Goal: Task Accomplishment & Management: Complete application form

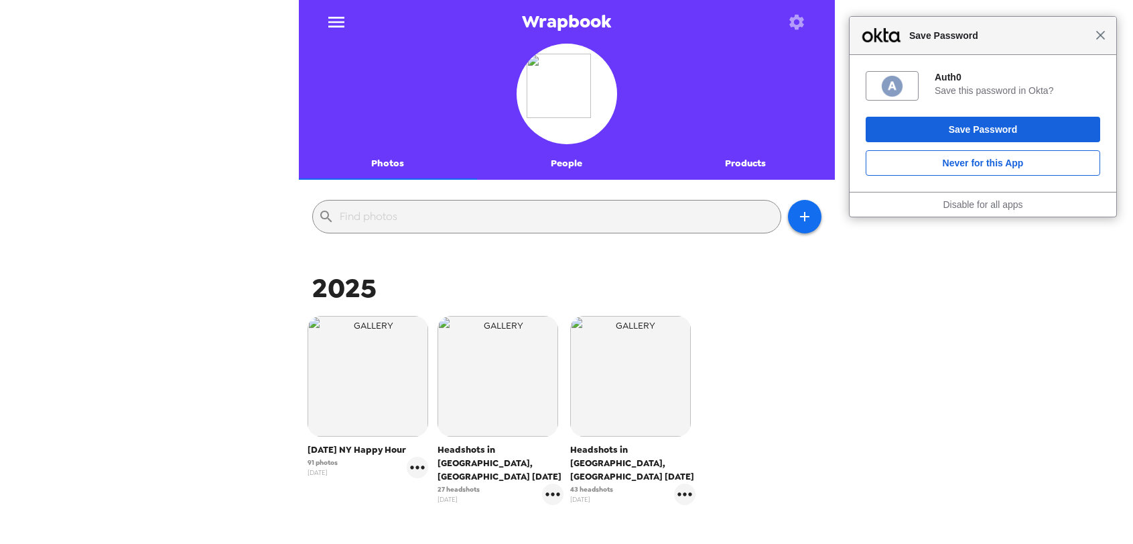
click at [1104, 40] on span "Close" at bounding box center [1101, 35] width 10 height 10
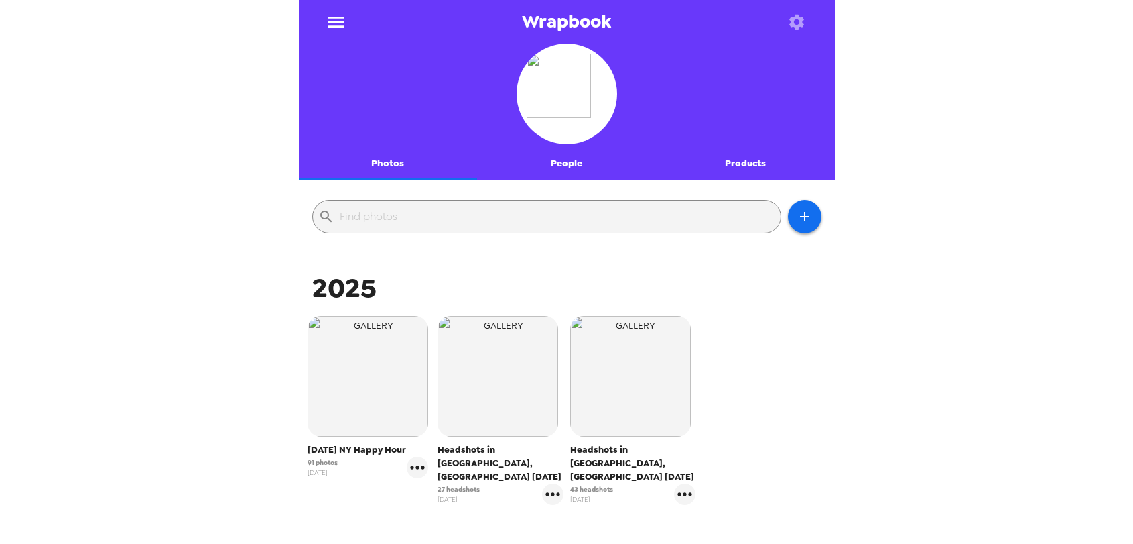
click at [361, 407] on img "button" at bounding box center [368, 376] width 121 height 121
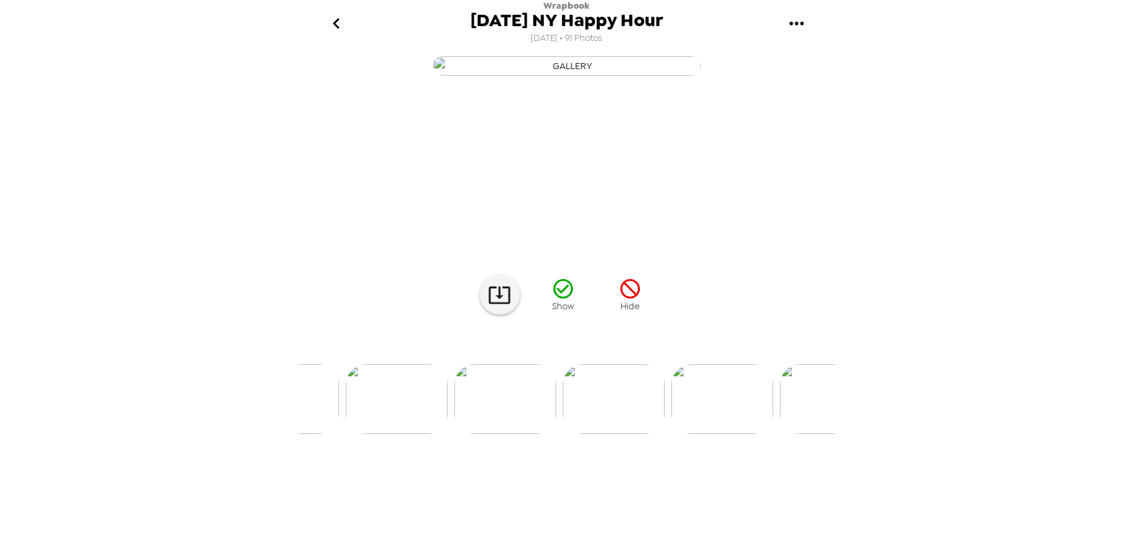
scroll to position [0, 8855]
click at [597, 434] on img at bounding box center [615, 399] width 102 height 70
click at [489, 304] on icon at bounding box center [499, 294] width 21 height 17
click at [686, 434] on img at bounding box center [682, 399] width 102 height 70
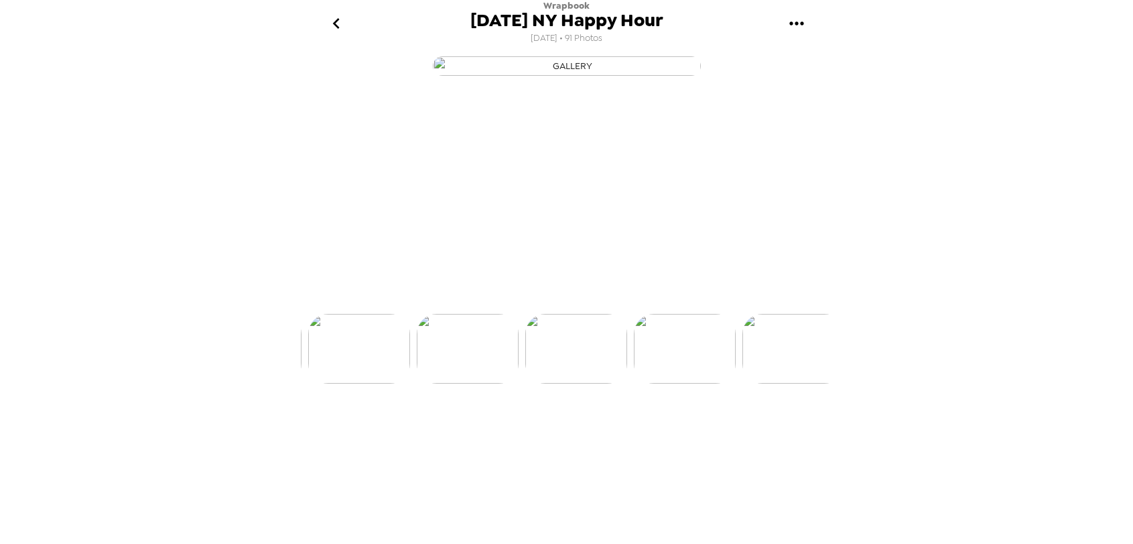
scroll to position [0, 9005]
click at [505, 306] on icon at bounding box center [499, 294] width 23 height 23
click at [689, 434] on img at bounding box center [682, 399] width 102 height 70
click at [483, 434] on img at bounding box center [465, 399] width 102 height 70
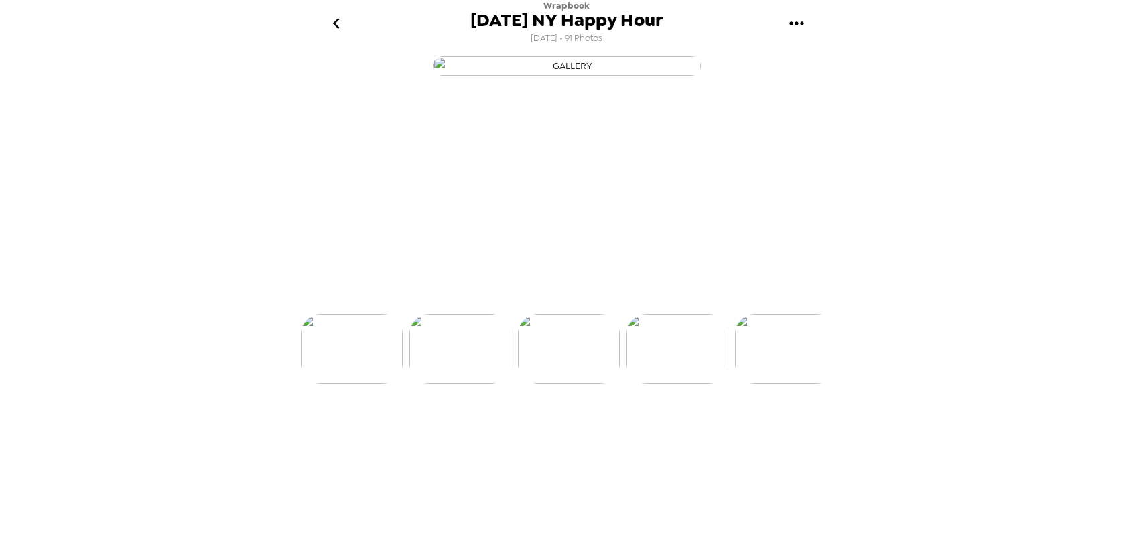
scroll to position [0, 9005]
click at [492, 306] on icon at bounding box center [499, 294] width 23 height 23
drag, startPoint x: 704, startPoint y: 505, endPoint x: 649, endPoint y: 484, distance: 58.8
click at [704, 434] on img at bounding box center [682, 399] width 102 height 70
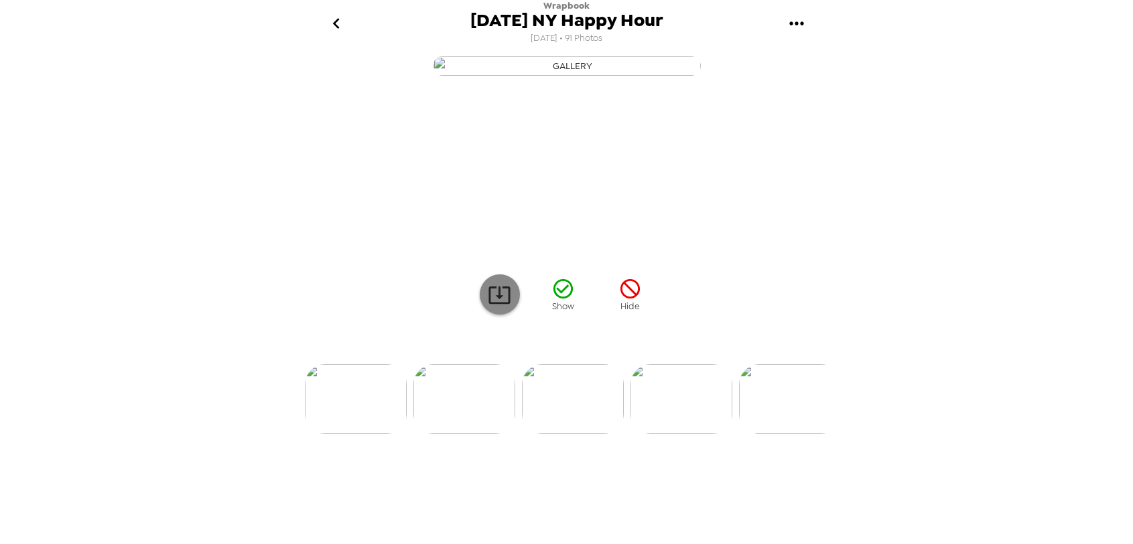
click at [497, 306] on icon at bounding box center [499, 294] width 23 height 23
click at [338, 27] on icon "go back" at bounding box center [336, 23] width 7 height 11
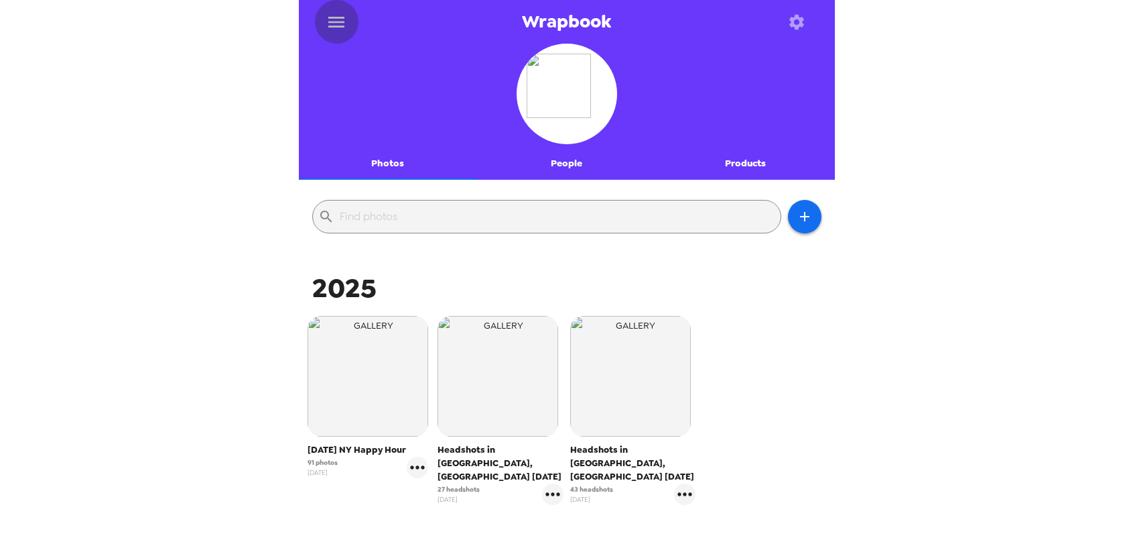
click at [342, 22] on icon "menu" at bounding box center [336, 22] width 16 height 11
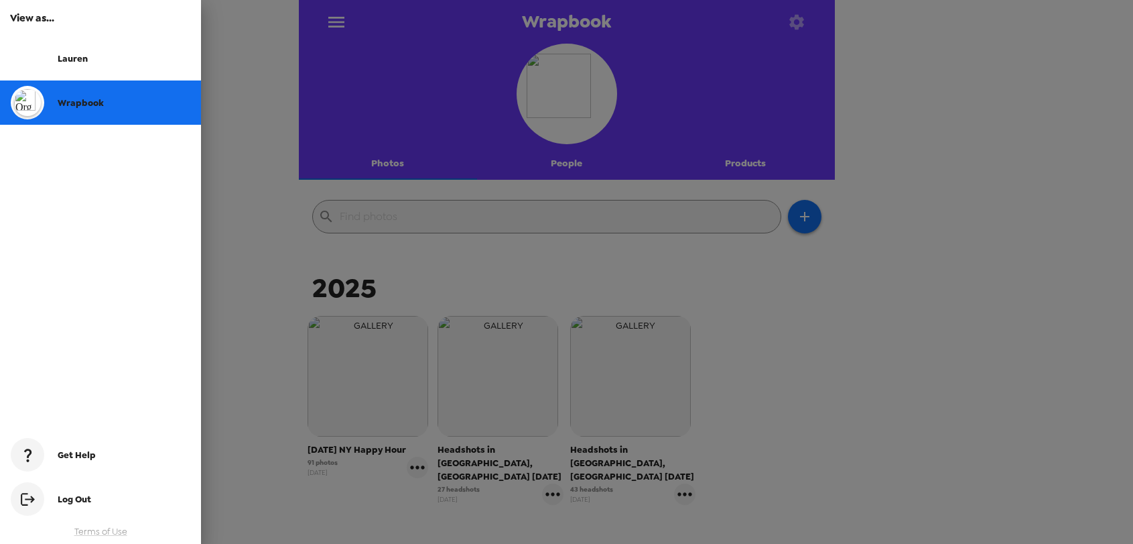
click at [263, 138] on div at bounding box center [566, 272] width 1133 height 544
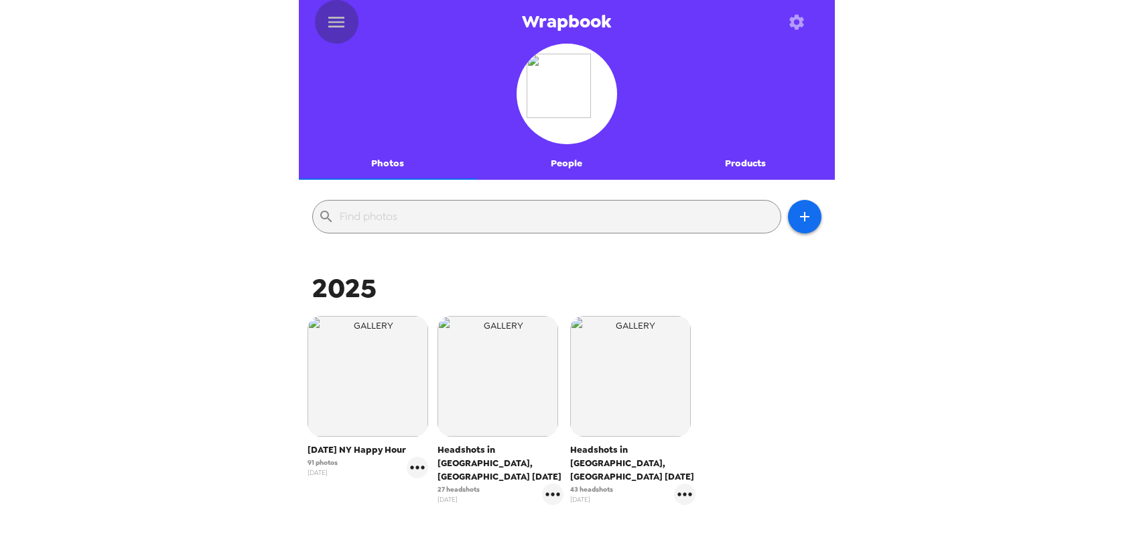
click at [335, 25] on icon "menu" at bounding box center [336, 21] width 21 height 21
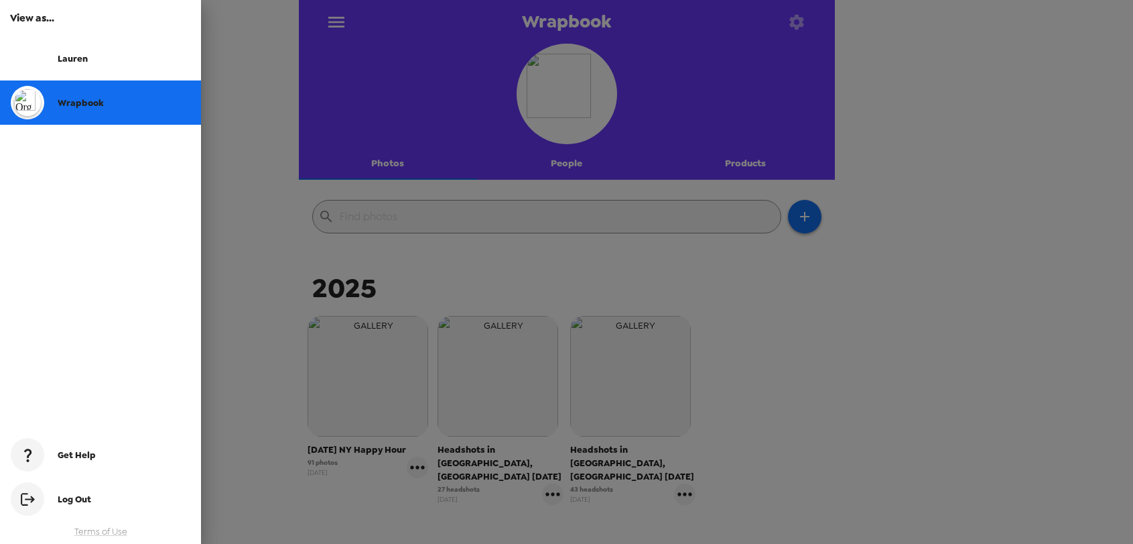
click at [869, 86] on div at bounding box center [566, 272] width 1133 height 544
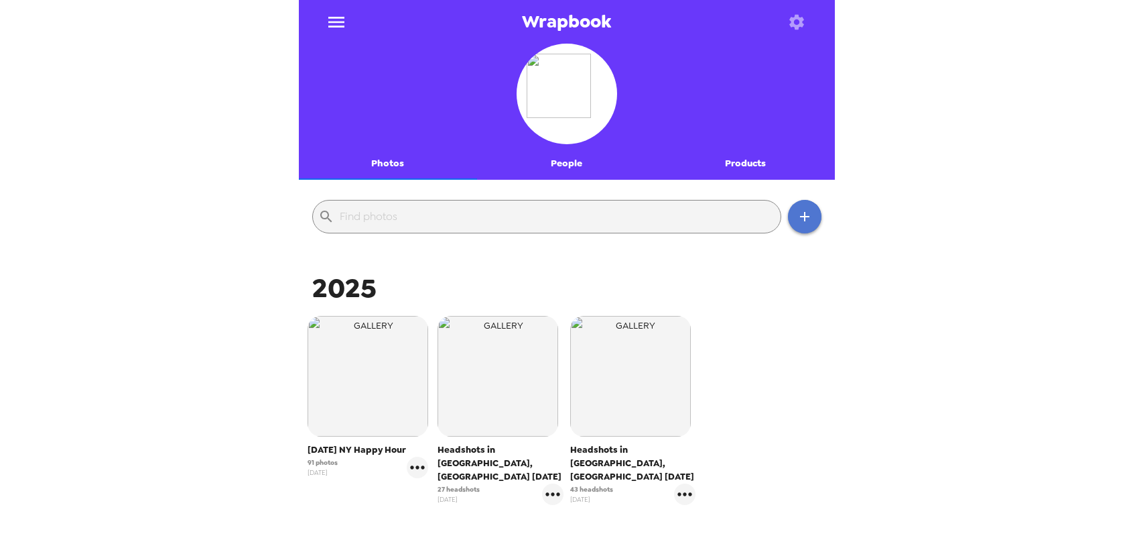
click at [808, 214] on icon "button" at bounding box center [805, 216] width 16 height 16
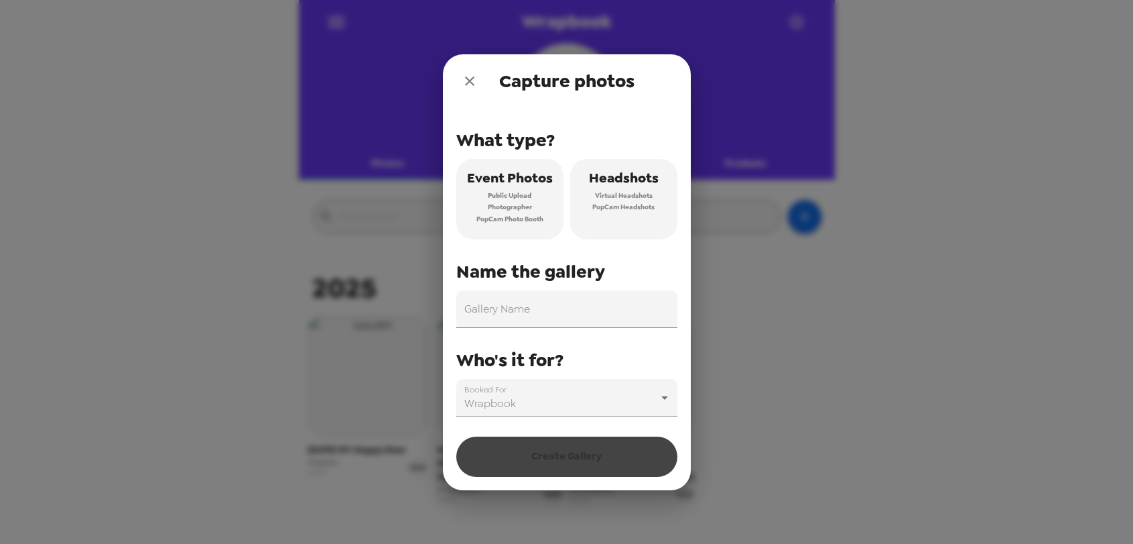
click at [518, 192] on span "Public Upload" at bounding box center [510, 196] width 44 height 12
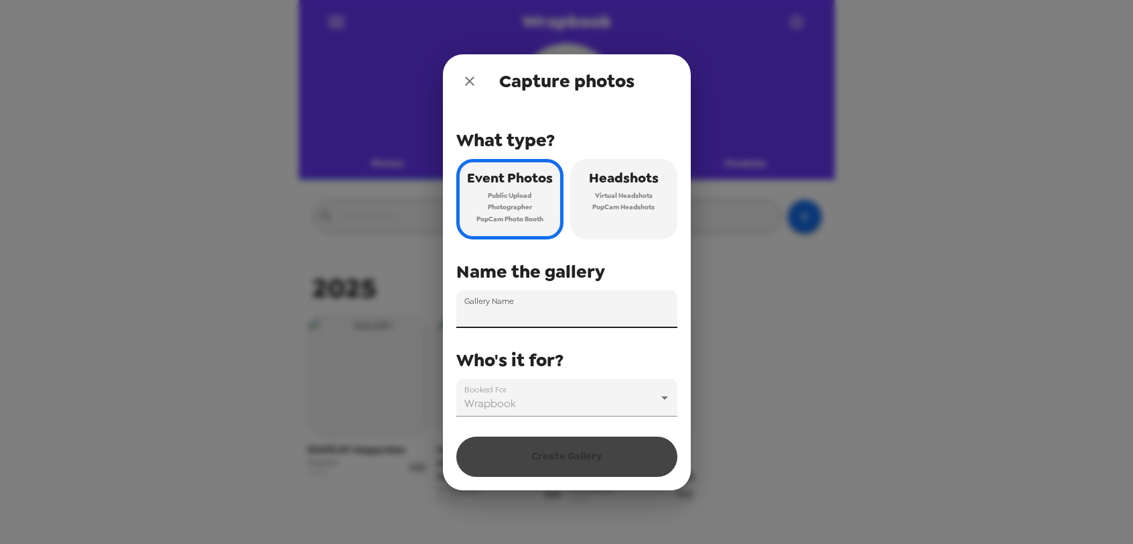
click at [558, 312] on input "Gallery Name" at bounding box center [566, 309] width 221 height 38
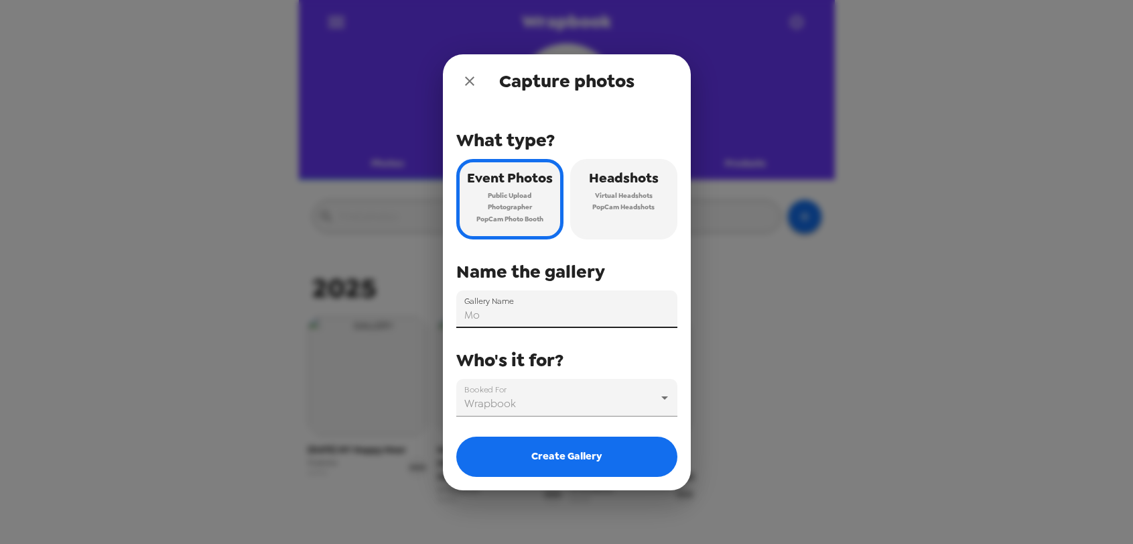
type input "M"
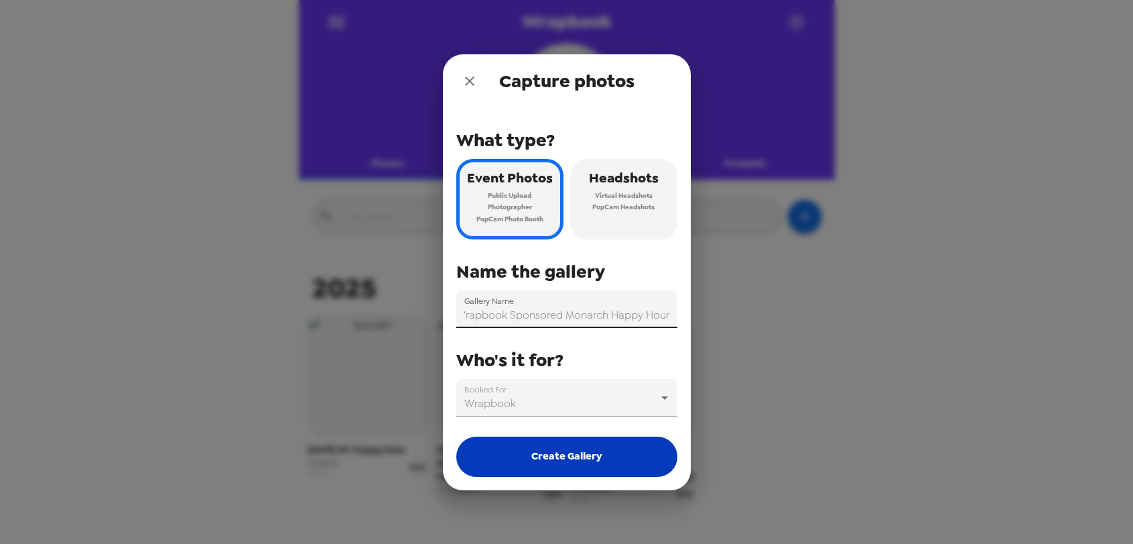
type input "Wrapbook Sponsored Monarch Happy Hour"
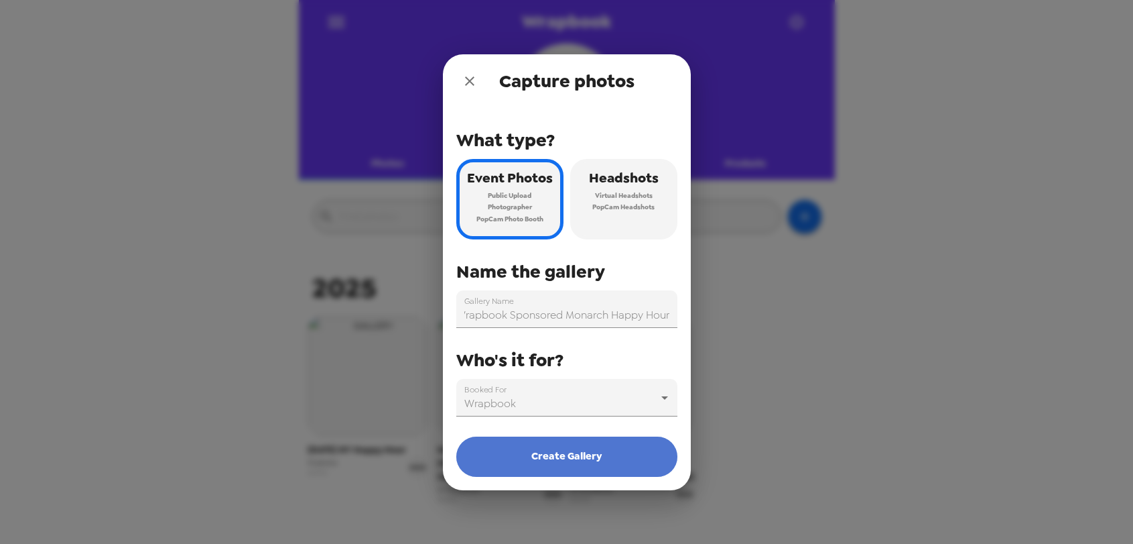
scroll to position [0, 0]
click at [574, 450] on button "Create Gallery" at bounding box center [566, 456] width 221 height 40
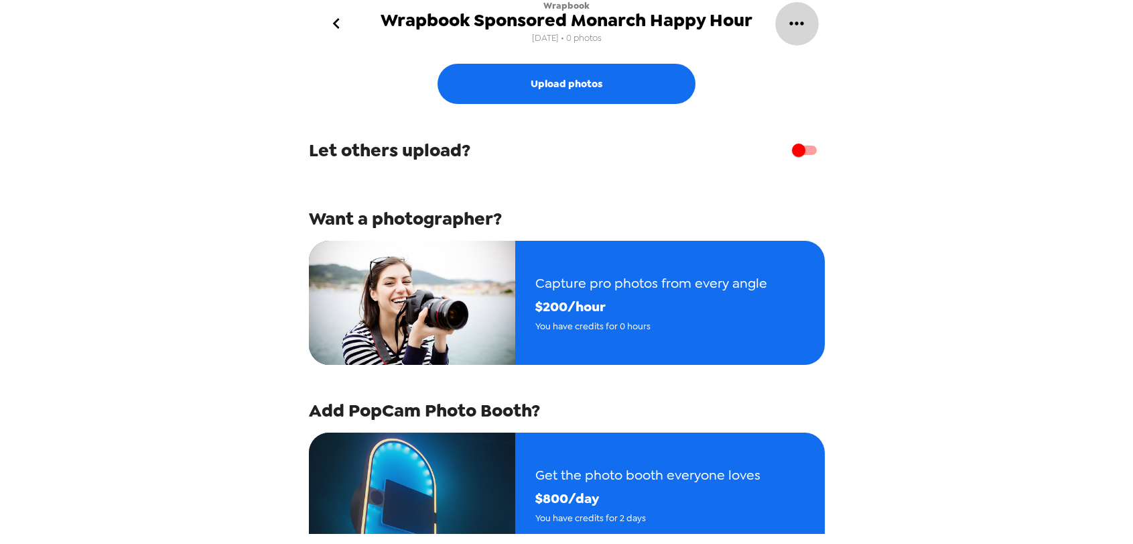
click at [799, 23] on icon "gallery menu" at bounding box center [796, 23] width 21 height 21
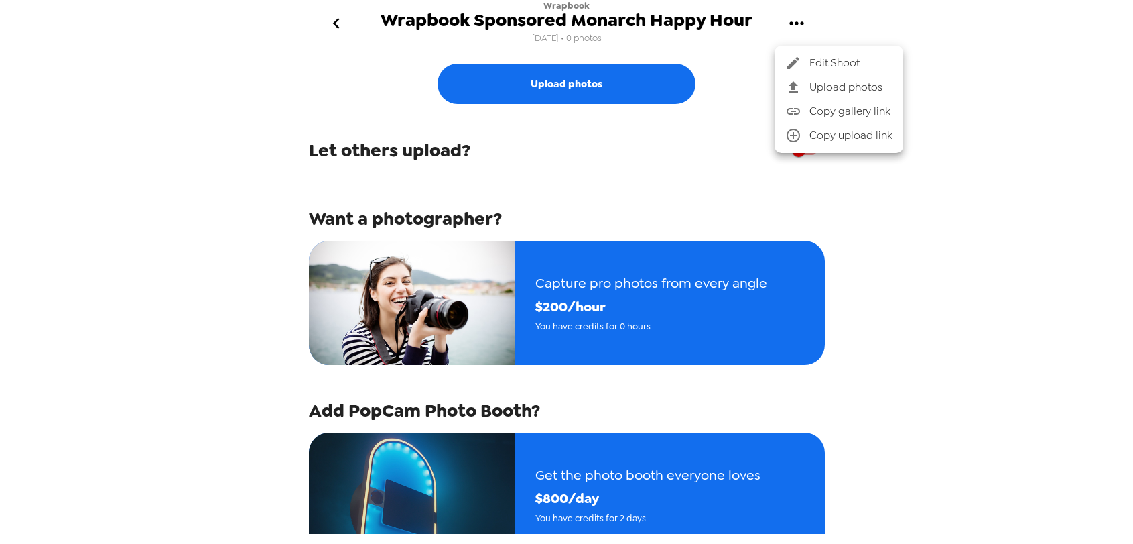
click at [816, 61] on span "Edit Shoot" at bounding box center [851, 63] width 83 height 16
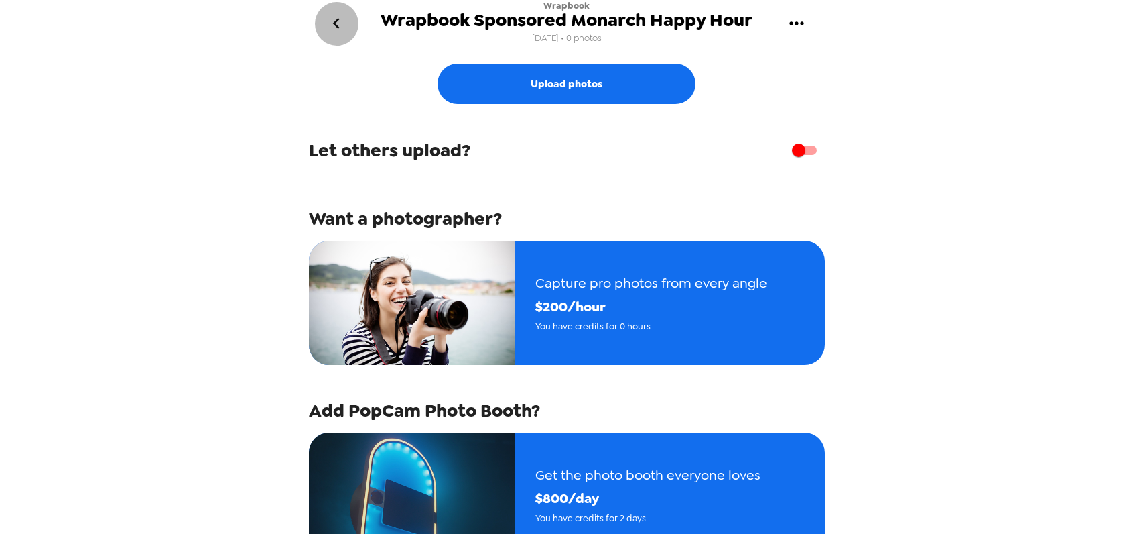
click at [340, 21] on icon "go back" at bounding box center [336, 23] width 21 height 21
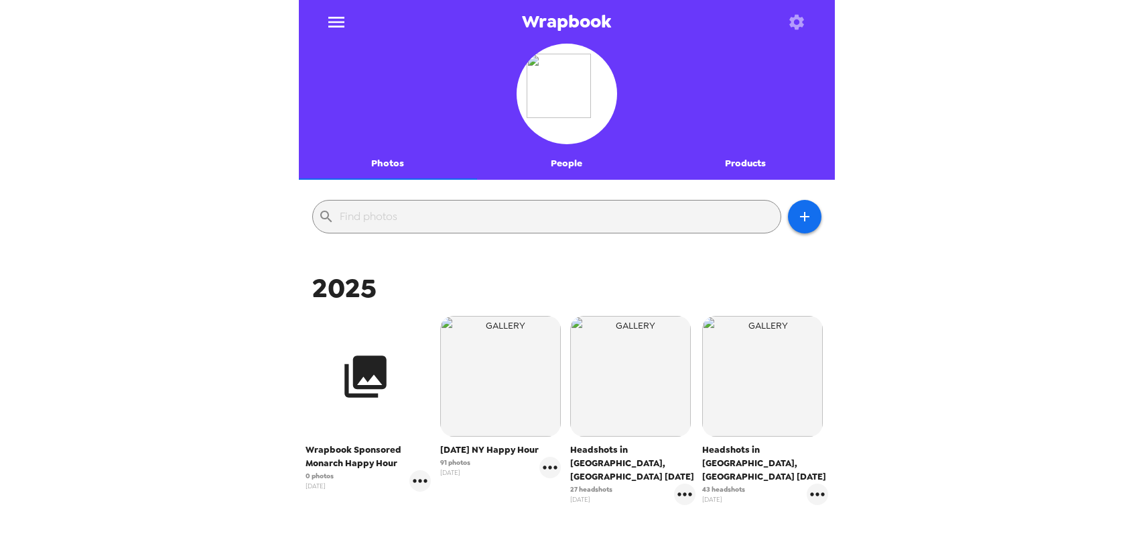
click at [357, 371] on icon "button" at bounding box center [365, 376] width 42 height 42
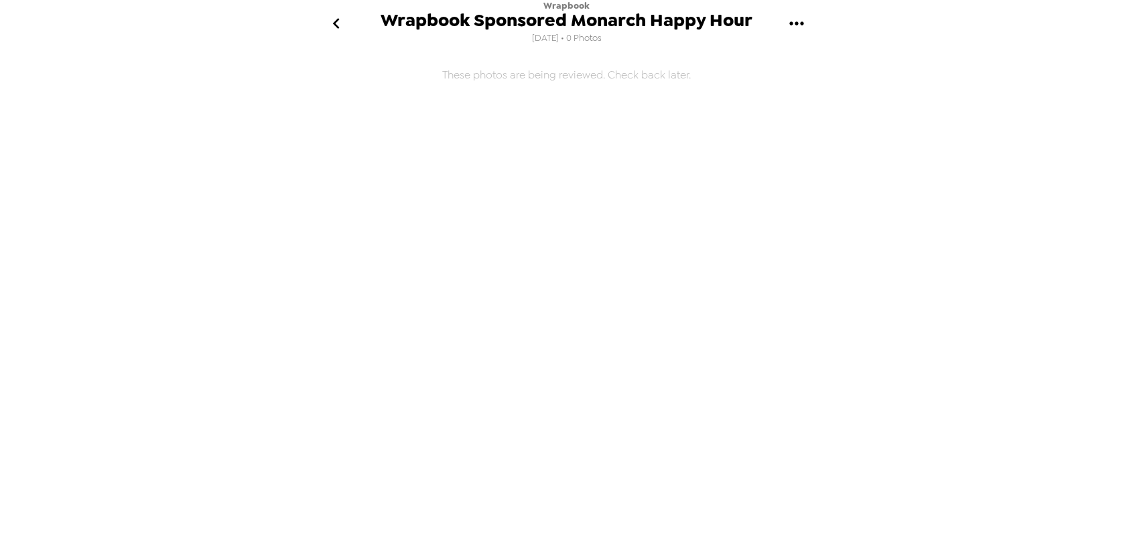
click at [799, 19] on icon "gallery menu" at bounding box center [796, 23] width 21 height 21
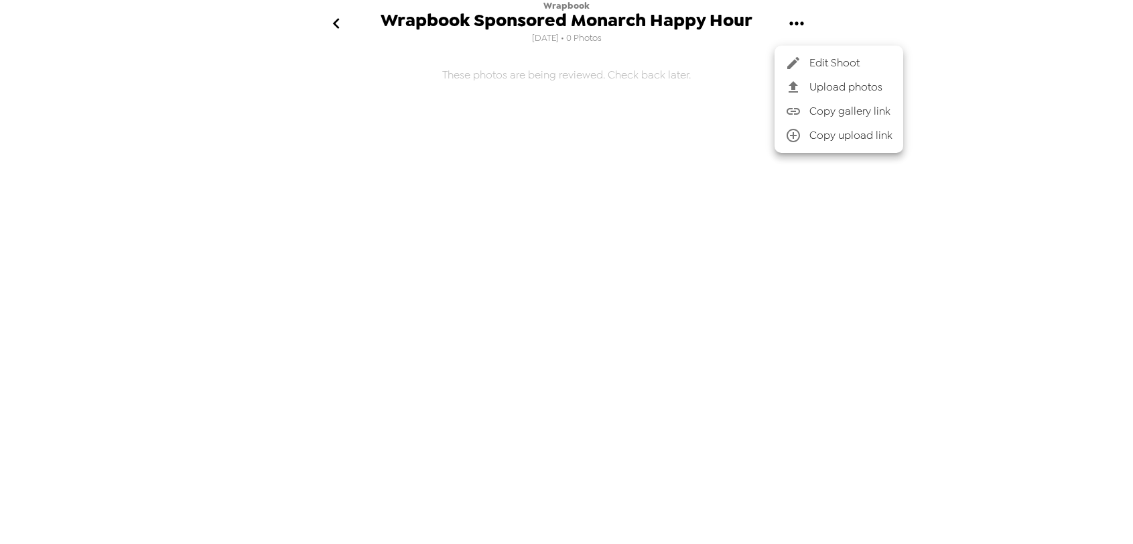
click at [804, 64] on div at bounding box center [797, 63] width 24 height 16
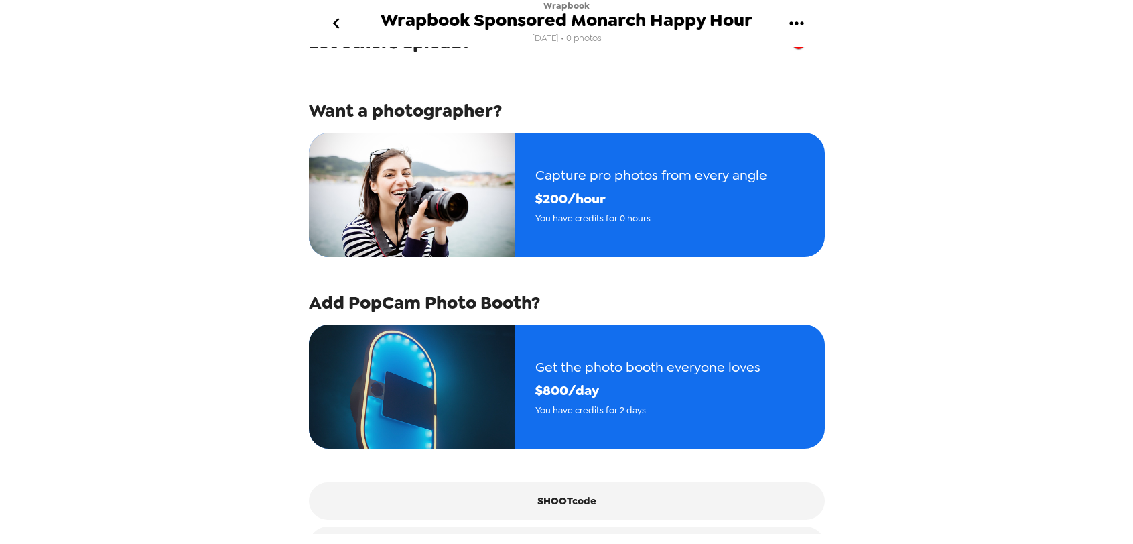
scroll to position [112, 0]
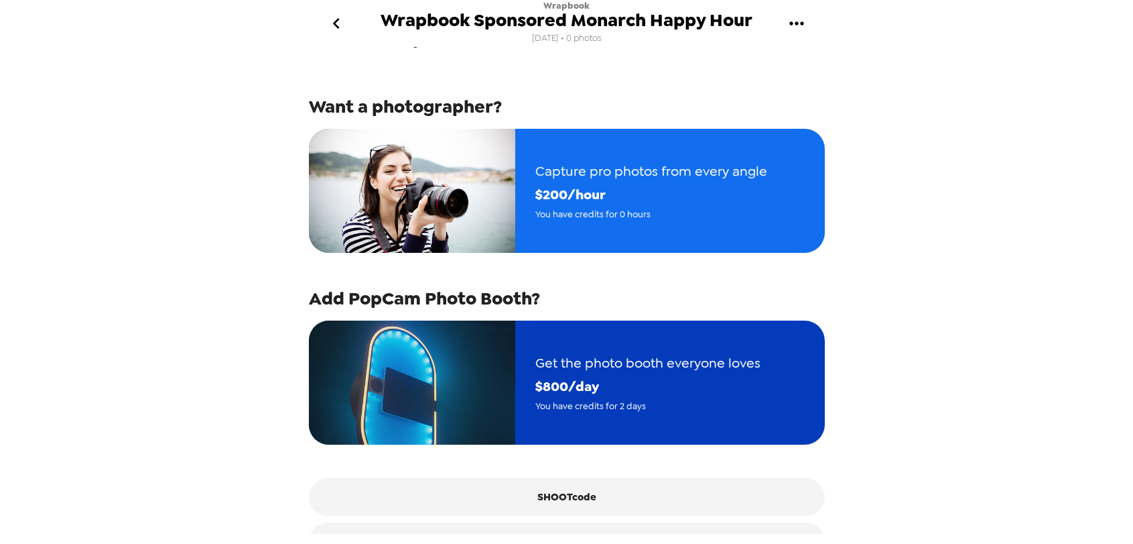
click at [595, 353] on span "Get the photo booth everyone loves" at bounding box center [647, 362] width 225 height 23
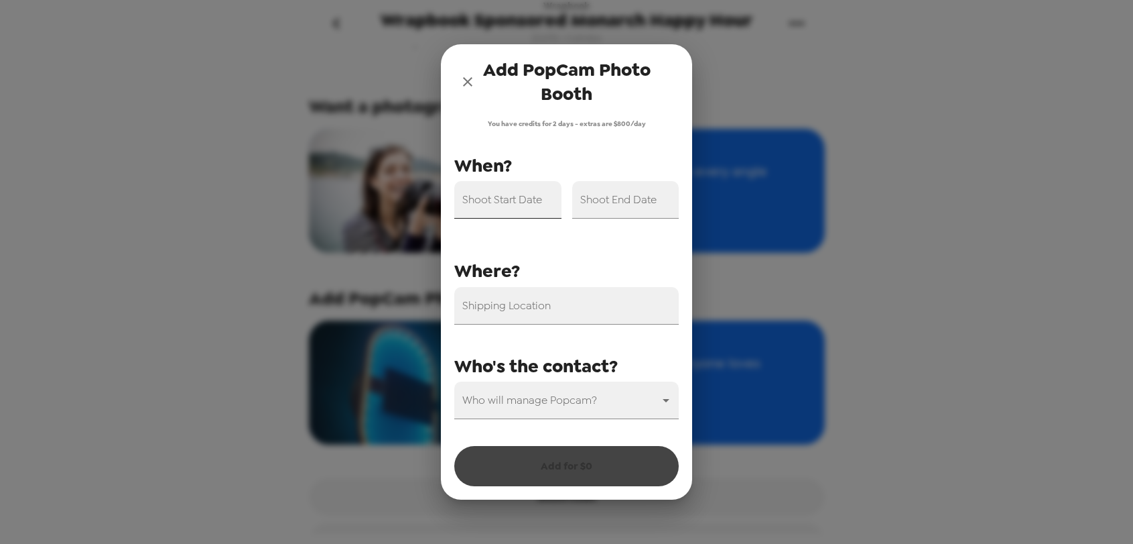
click at [483, 196] on div "Shoot Start Date" at bounding box center [507, 200] width 107 height 38
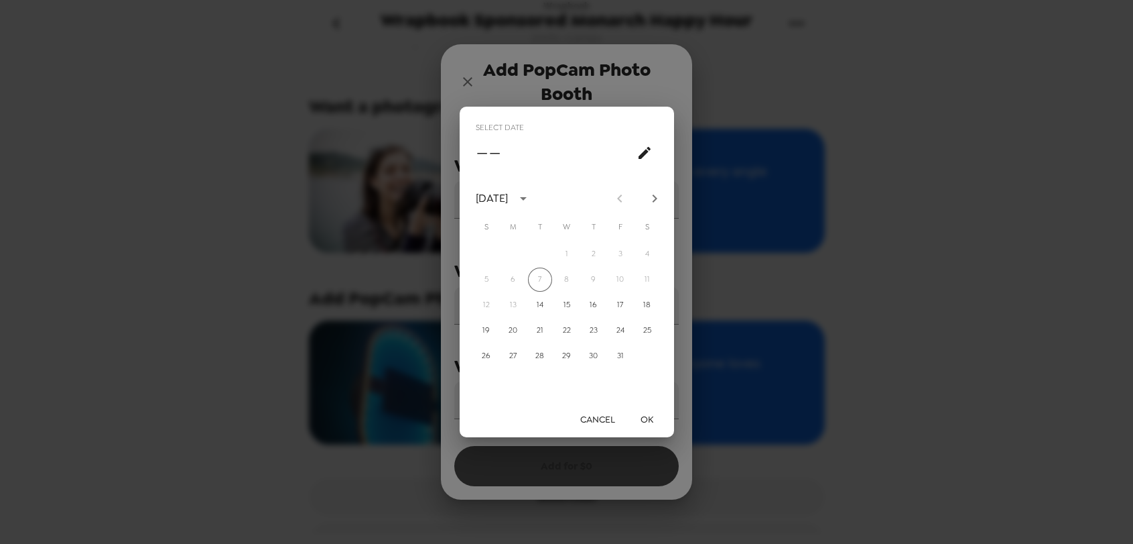
click at [651, 201] on icon "Next month" at bounding box center [655, 198] width 16 height 16
click at [600, 304] on button "13" at bounding box center [594, 305] width 24 height 24
type input "[DATE]"
click at [640, 416] on button "OK" at bounding box center [647, 419] width 43 height 25
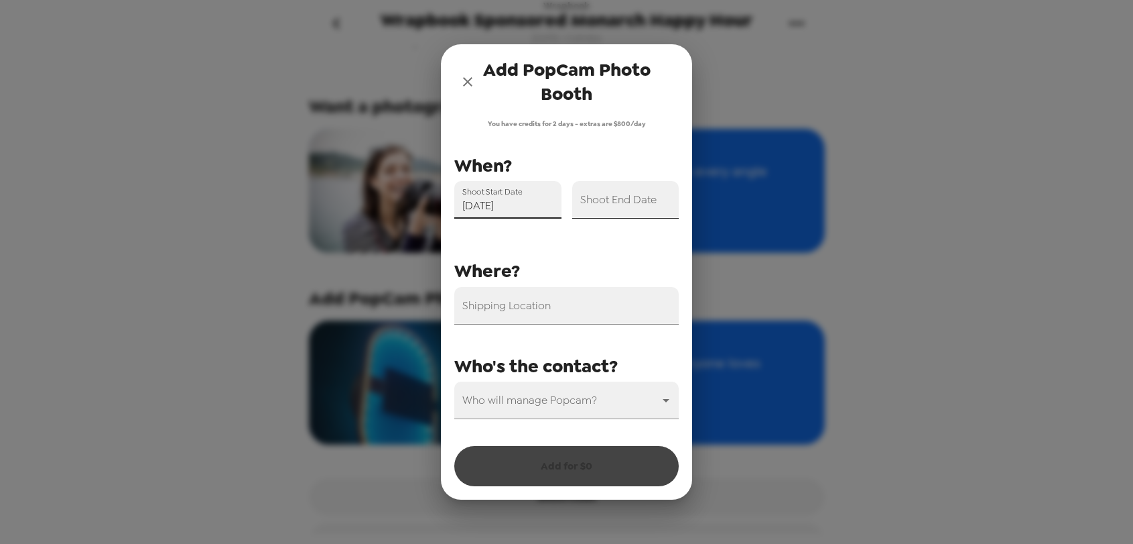
click at [606, 194] on div "Shoot End Date" at bounding box center [625, 200] width 107 height 38
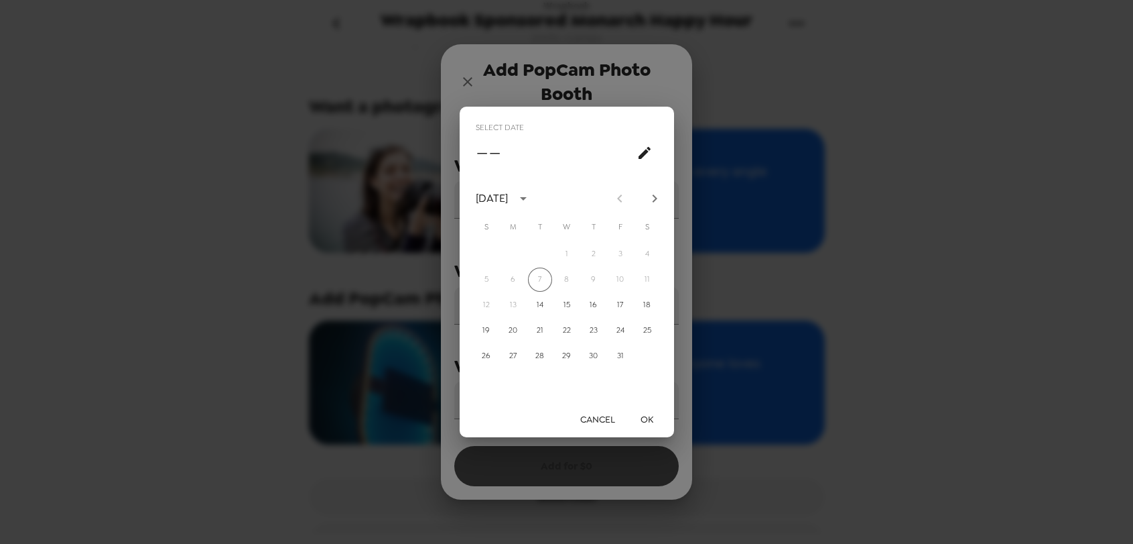
click at [660, 192] on icon "Next month" at bounding box center [655, 198] width 16 height 16
click at [598, 305] on button "13" at bounding box center [594, 305] width 24 height 24
type input "[DATE]"
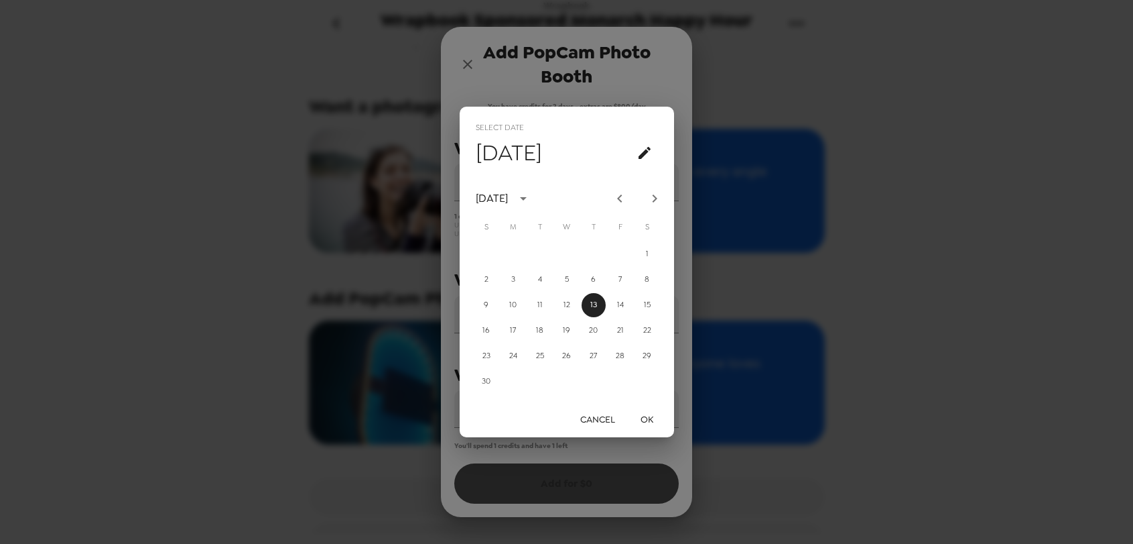
click at [648, 415] on button "OK" at bounding box center [647, 419] width 43 height 25
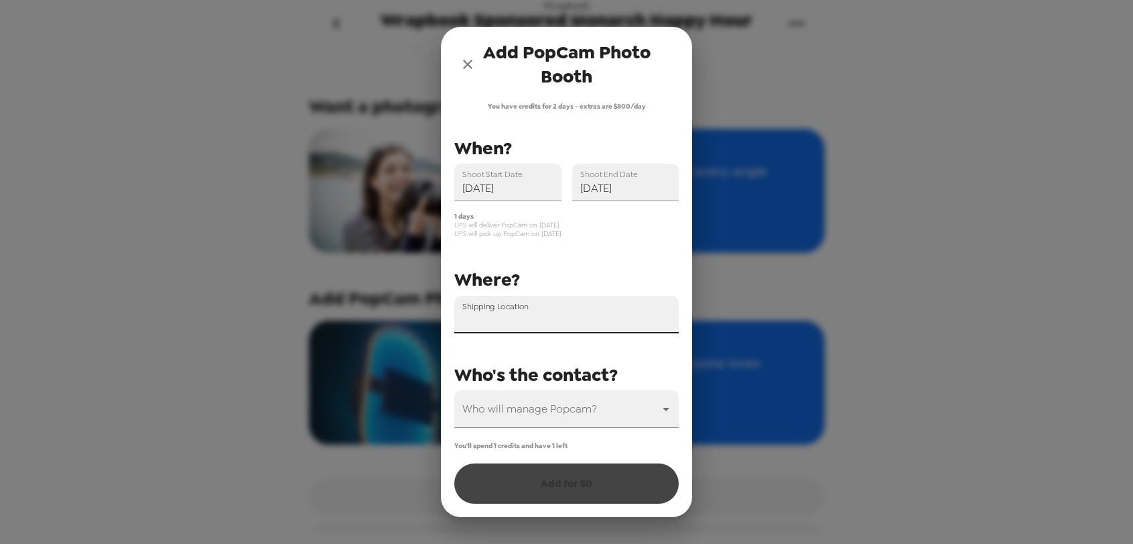
click at [517, 316] on input "Shipping Location" at bounding box center [566, 315] width 225 height 38
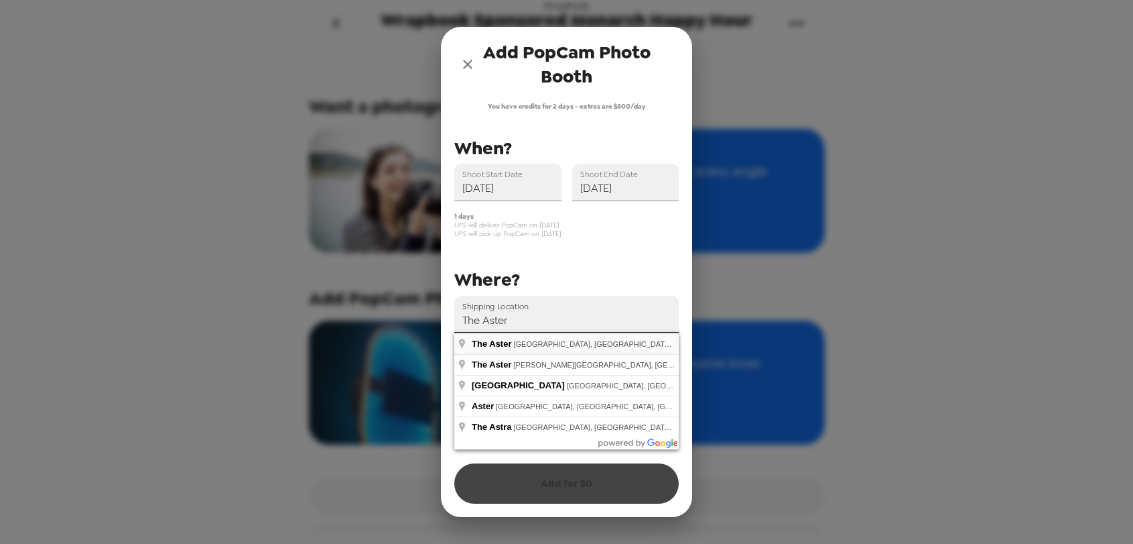
type input "The Aster, [GEOGRAPHIC_DATA], [GEOGRAPHIC_DATA], [GEOGRAPHIC_DATA]"
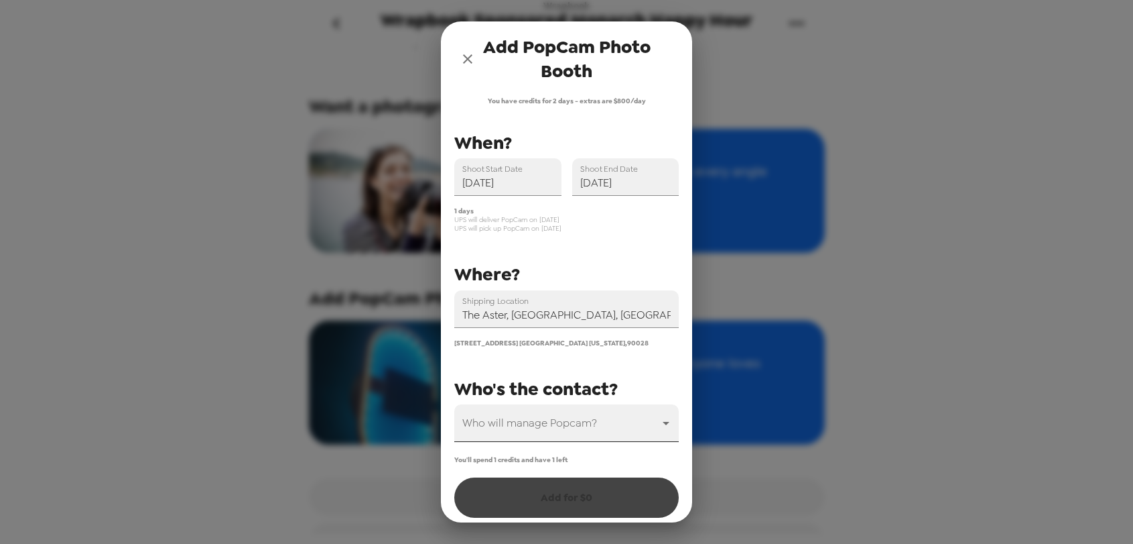
click at [537, 417] on body "Wrapbook Wrapbook Sponsored Monarch Happy Hour [DATE] • 0 photos Upload photos …" at bounding box center [566, 272] width 1133 height 544
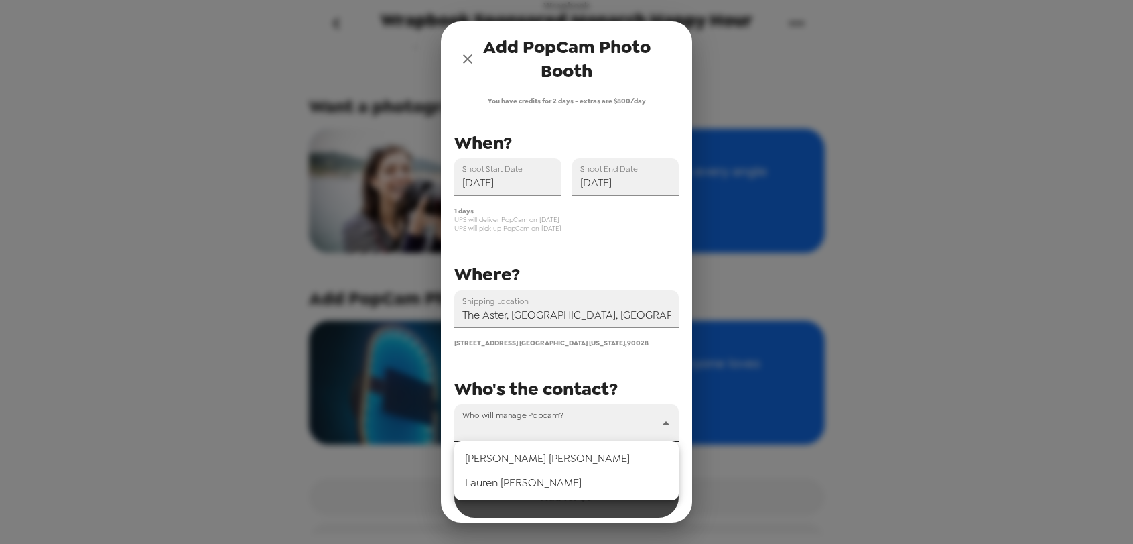
click at [493, 488] on li "[PERSON_NAME]" at bounding box center [566, 482] width 225 height 24
type input "44852"
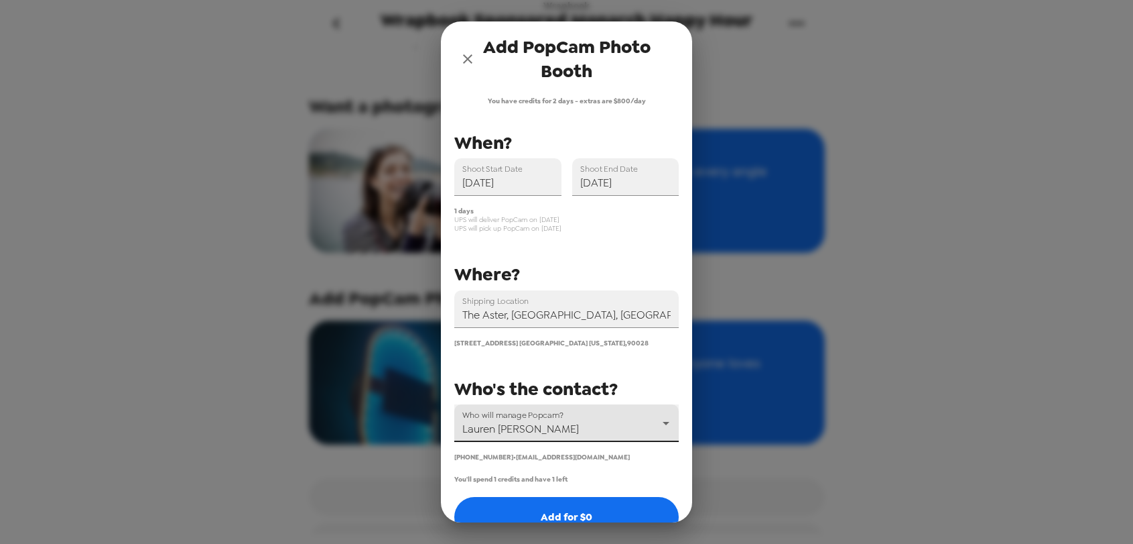
scroll to position [27, 0]
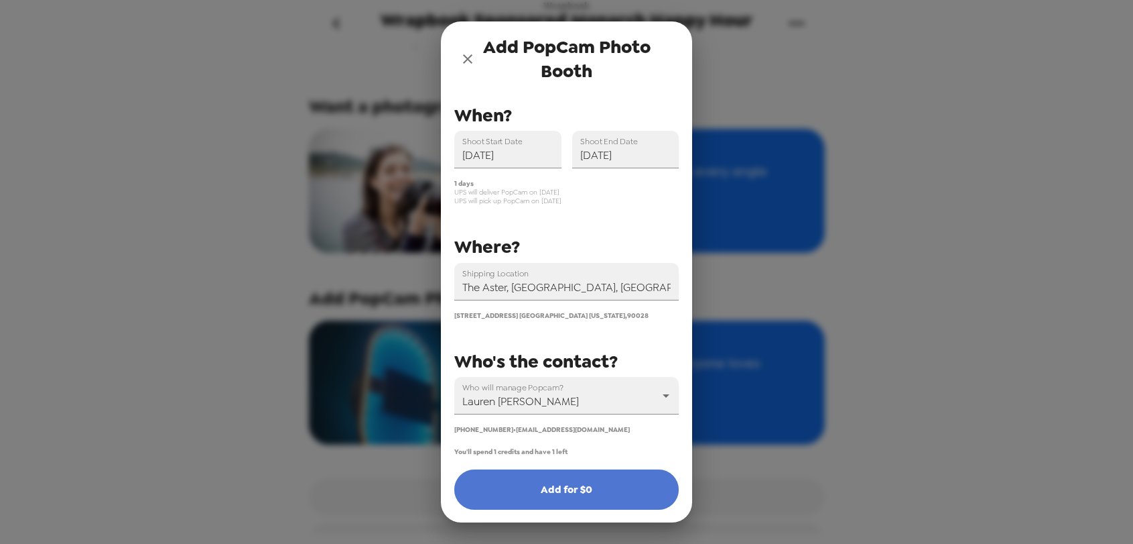
click at [547, 487] on button "Add for $ 0" at bounding box center [566, 489] width 225 height 40
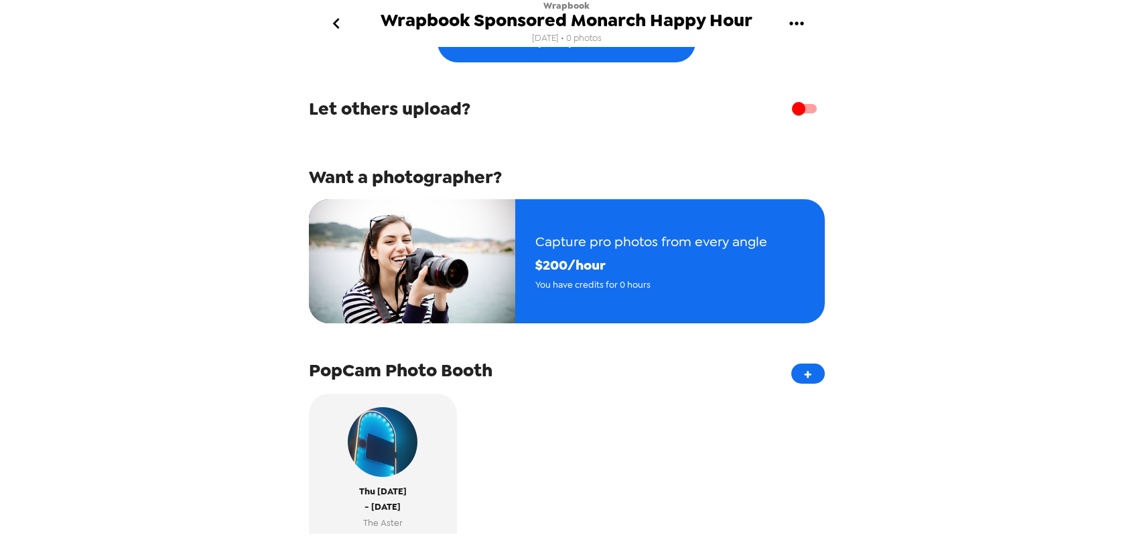
scroll to position [0, 0]
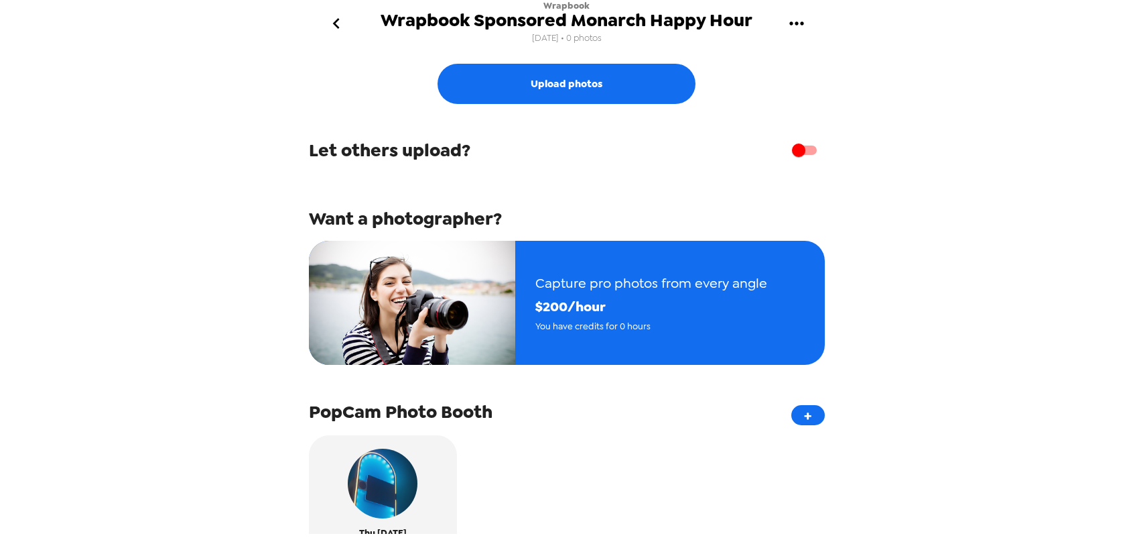
click at [343, 26] on icon "go back" at bounding box center [336, 23] width 21 height 21
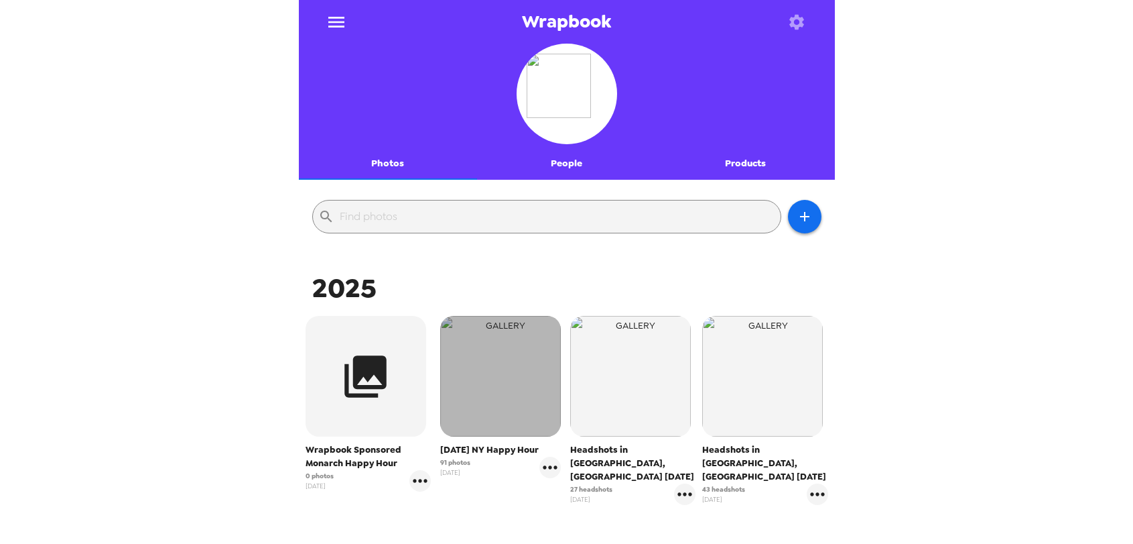
click at [517, 364] on img "button" at bounding box center [500, 376] width 121 height 121
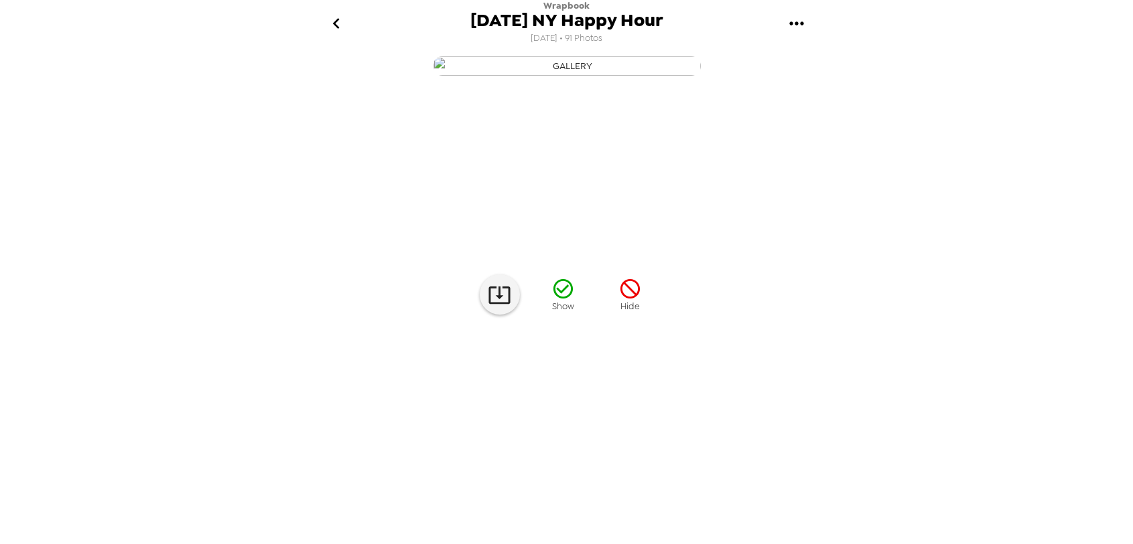
scroll to position [21, 0]
click at [750, 434] on img at bounding box center [784, 399] width 102 height 70
